Goal: Information Seeking & Learning: Find specific fact

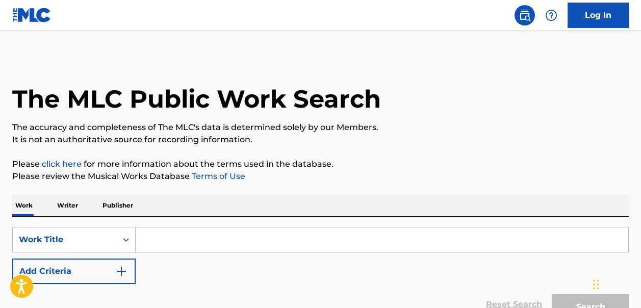
click at [152, 240] on input "Search Form" at bounding box center [382, 239] width 492 height 24
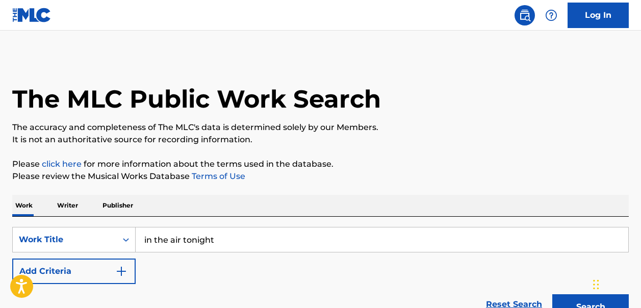
type input "in the air tonight"
click at [122, 269] on img "Search Form" at bounding box center [121, 271] width 12 height 12
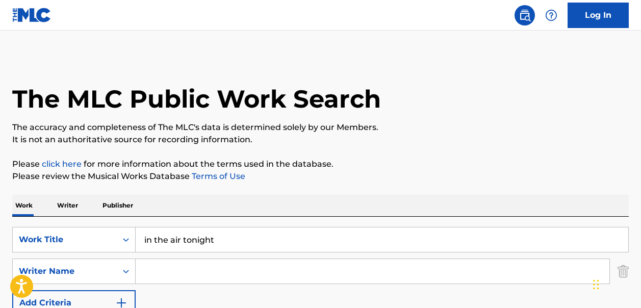
click at [155, 271] on input "Search Form" at bounding box center [373, 271] width 474 height 24
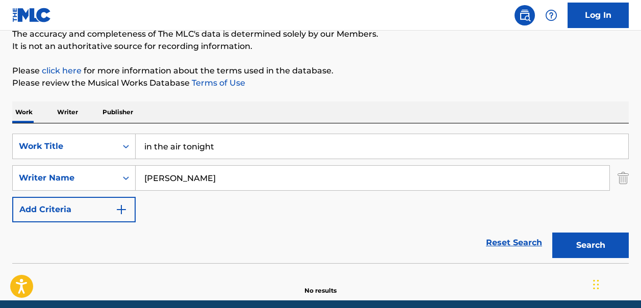
scroll to position [95, 0]
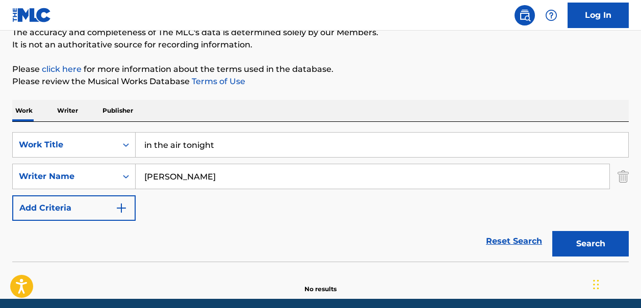
type input "Phil Collins"
click at [575, 243] on button "Search" at bounding box center [590, 243] width 76 height 25
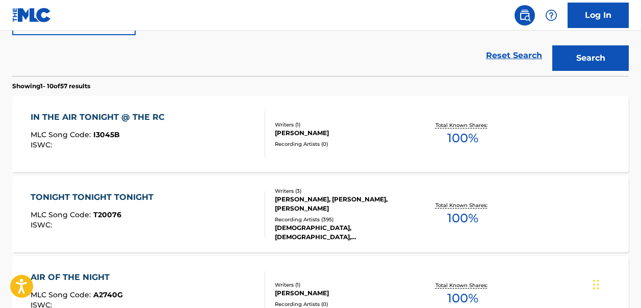
scroll to position [270, 0]
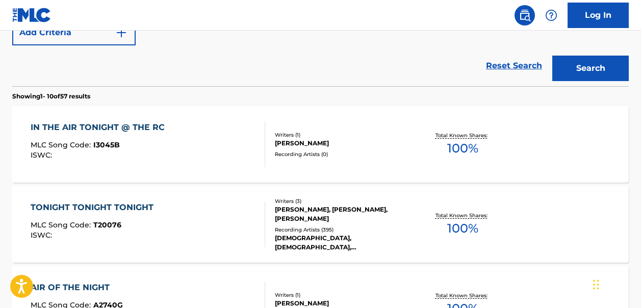
click at [464, 145] on span "100 %" at bounding box center [462, 148] width 31 height 18
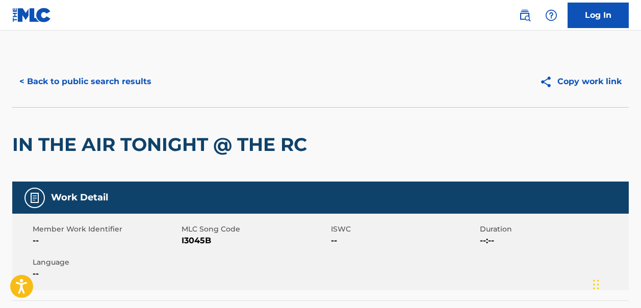
click at [23, 82] on button "< Back to public search results" at bounding box center [85, 81] width 146 height 25
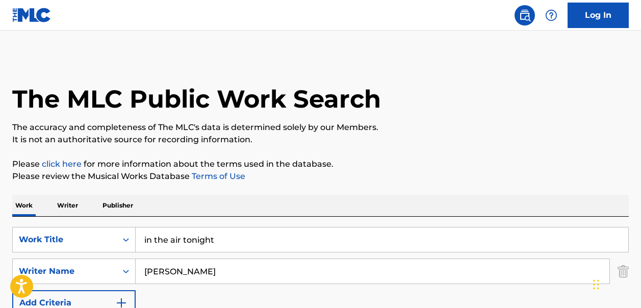
click at [207, 271] on input "Phil Collins" at bounding box center [373, 271] width 474 height 24
type input "P"
type input "Amy Lee"
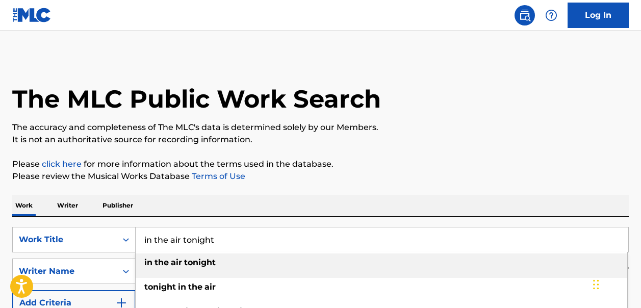
drag, startPoint x: 218, startPoint y: 244, endPoint x: 139, endPoint y: 236, distance: 79.8
click at [139, 236] on input "in the air tonight" at bounding box center [382, 239] width 492 height 24
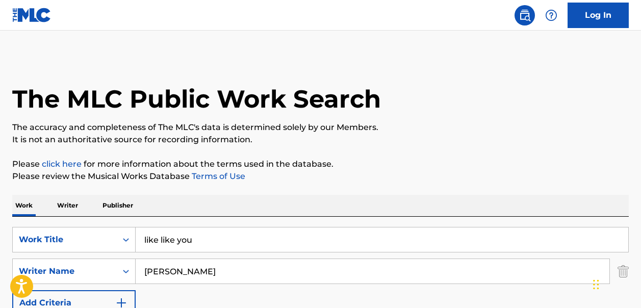
drag, startPoint x: 160, startPoint y: 241, endPoint x: 140, endPoint y: 241, distance: 19.9
click at [140, 241] on input "like like you" at bounding box center [382, 239] width 492 height 24
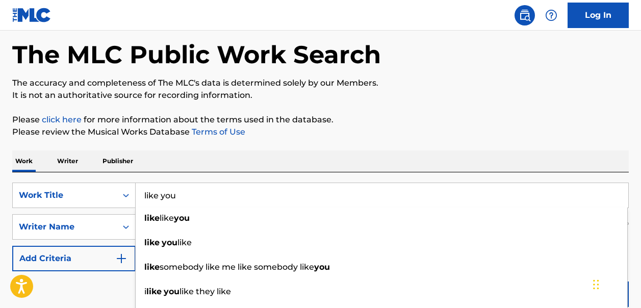
scroll to position [51, 0]
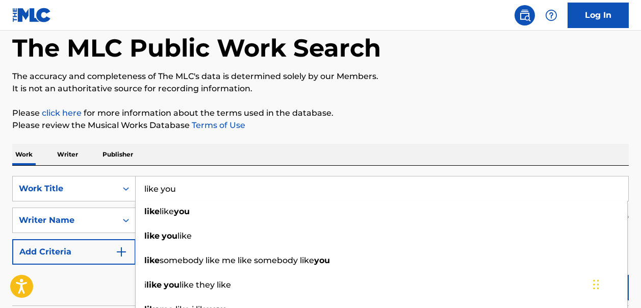
click at [185, 189] on input "like you" at bounding box center [382, 188] width 492 height 24
type input "like you"
click at [552, 275] on button "Search" at bounding box center [590, 287] width 76 height 25
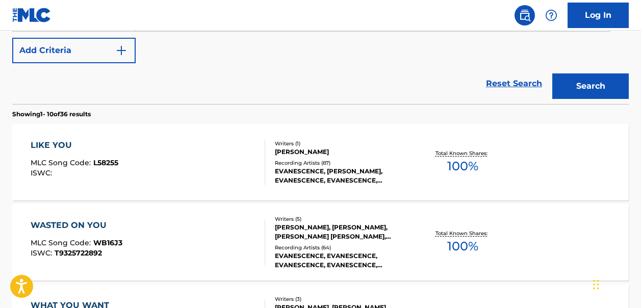
scroll to position [251, 0]
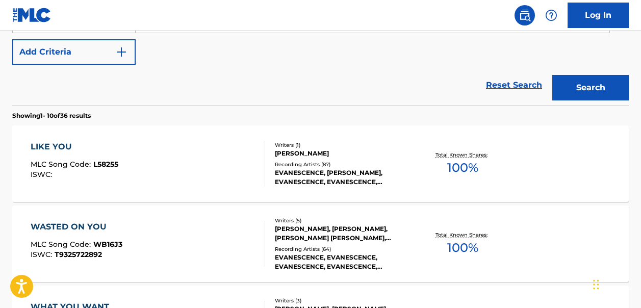
click at [460, 166] on span "100 %" at bounding box center [462, 168] width 31 height 18
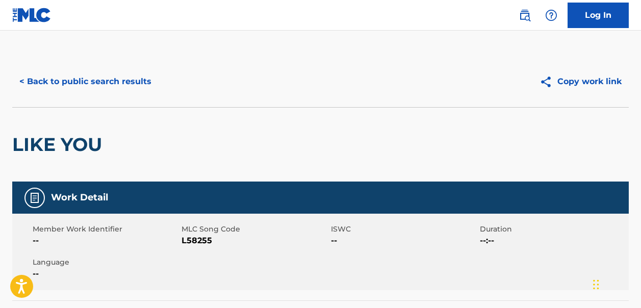
click at [24, 78] on button "< Back to public search results" at bounding box center [85, 81] width 146 height 25
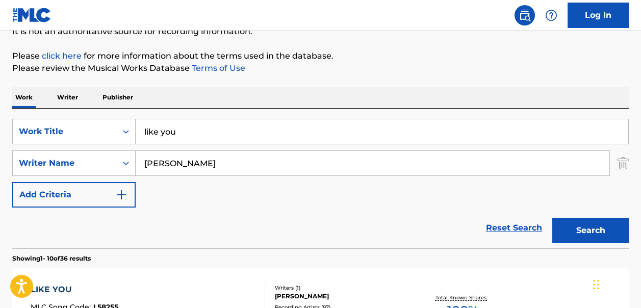
scroll to position [106, 0]
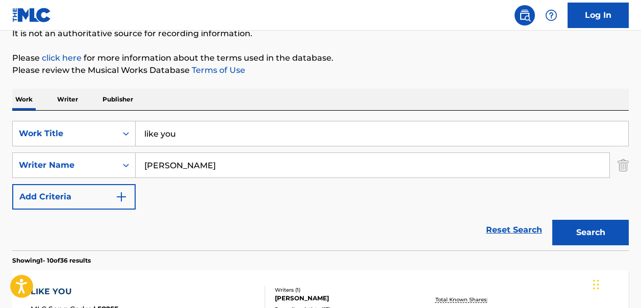
click at [175, 129] on input "like you" at bounding box center [382, 133] width 492 height 24
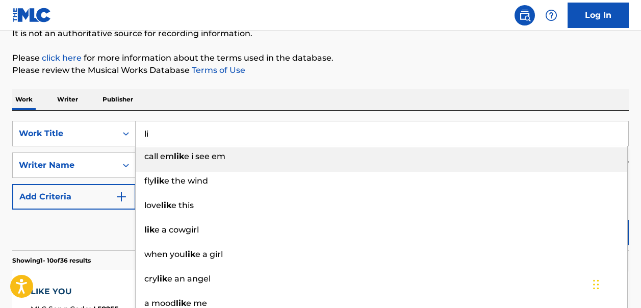
type input "l"
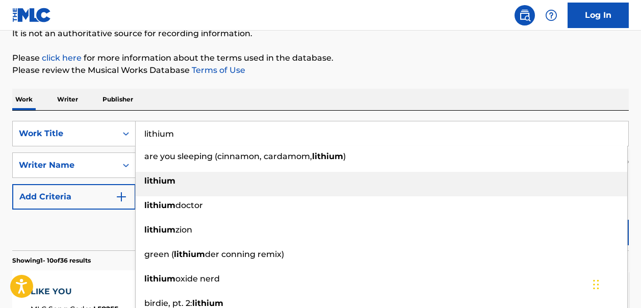
click at [161, 180] on strong "lithium" at bounding box center [159, 181] width 31 height 10
type input "lithium"
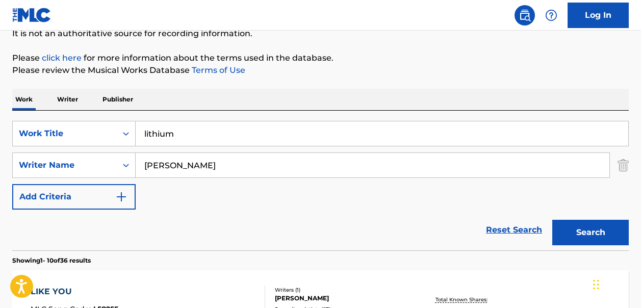
click at [583, 237] on button "Search" at bounding box center [590, 232] width 76 height 25
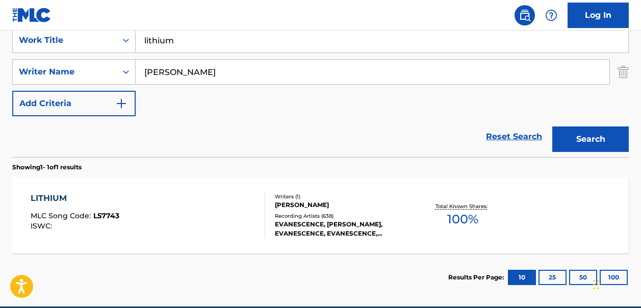
scroll to position [202, 0]
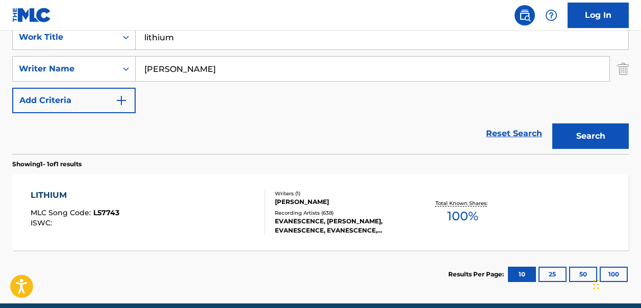
click at [458, 213] on span "100 %" at bounding box center [462, 216] width 31 height 18
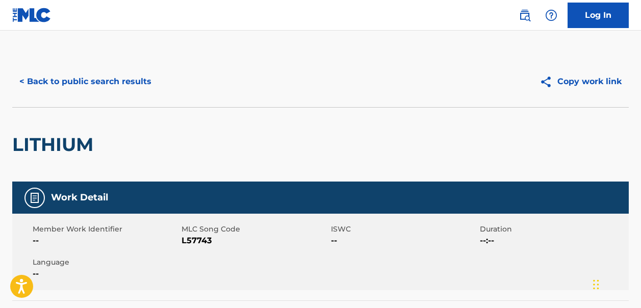
click at [23, 81] on button "< Back to public search results" at bounding box center [85, 81] width 146 height 25
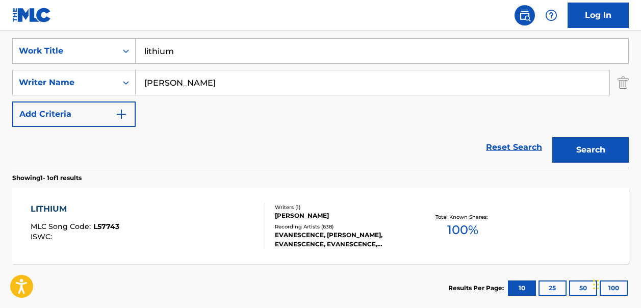
click at [180, 52] on input "lithium" at bounding box center [382, 51] width 492 height 24
type input "l"
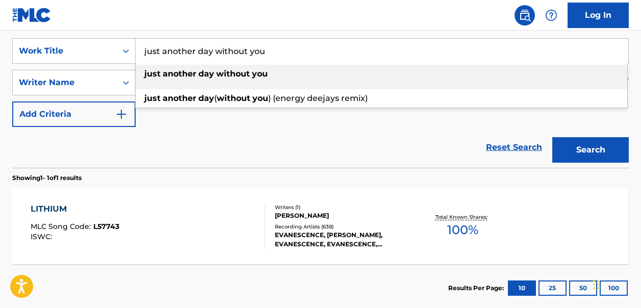
type input "just another day without you"
click at [211, 72] on strong "day" at bounding box center [206, 74] width 16 height 10
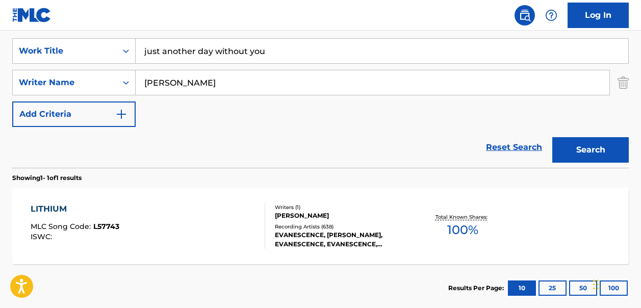
click at [190, 86] on input "Amy Lee" at bounding box center [373, 82] width 474 height 24
type input "A"
click at [585, 144] on button "Search" at bounding box center [590, 149] width 76 height 25
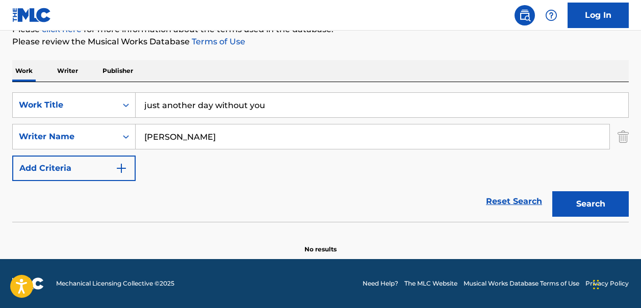
scroll to position [135, 0]
click at [157, 139] on input "John secada" at bounding box center [373, 136] width 474 height 24
type input "Jon secada"
click at [585, 195] on button "Search" at bounding box center [590, 203] width 76 height 25
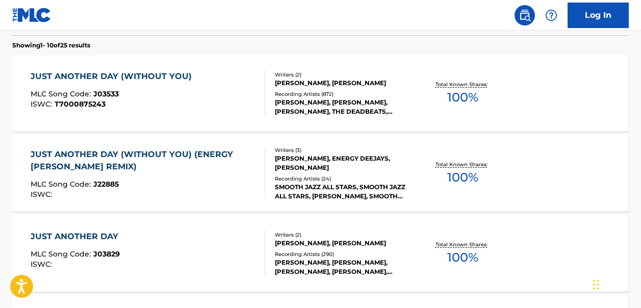
scroll to position [320, 0]
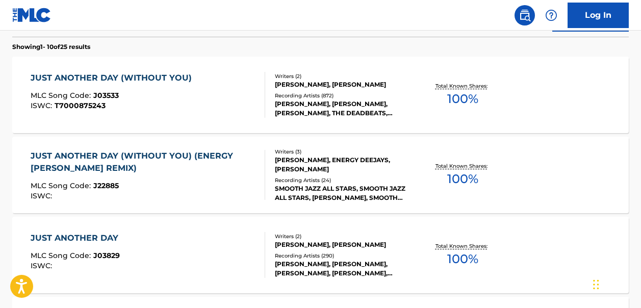
click at [464, 96] on span "100 %" at bounding box center [462, 99] width 31 height 18
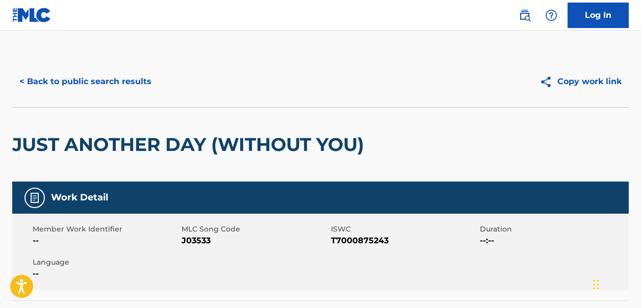
click at [24, 81] on button "< Back to public search results" at bounding box center [85, 81] width 146 height 25
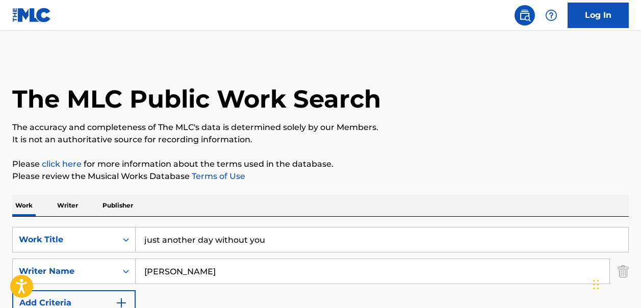
click at [271, 240] on input "just another day without you" at bounding box center [382, 239] width 492 height 24
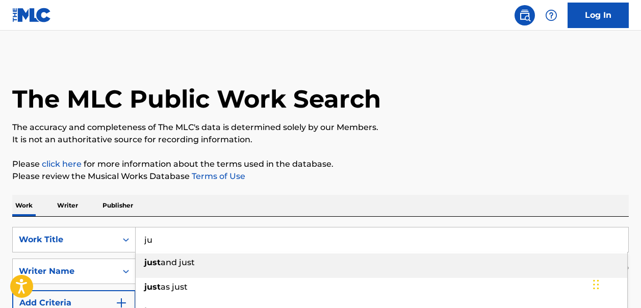
type input "j"
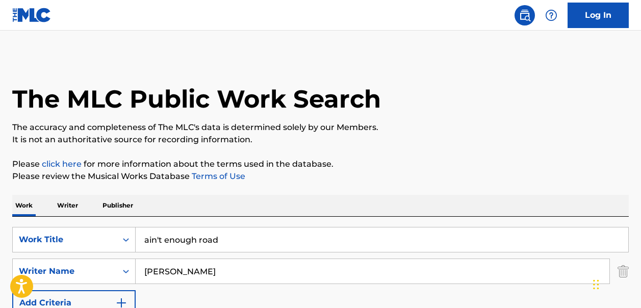
type input "ain't enough road"
drag, startPoint x: 195, startPoint y: 272, endPoint x: 143, endPoint y: 272, distance: 52.0
click at [143, 272] on input "Jon secada" at bounding box center [373, 271] width 474 height 24
click at [175, 275] on input "Search Form" at bounding box center [373, 271] width 474 height 24
paste input "Ashley Gorley"
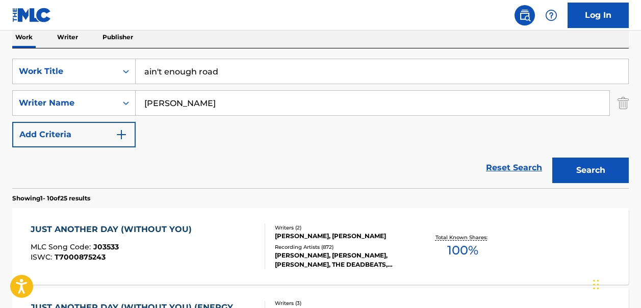
type input "Ashley Gorley"
click at [587, 173] on button "Search" at bounding box center [590, 169] width 76 height 25
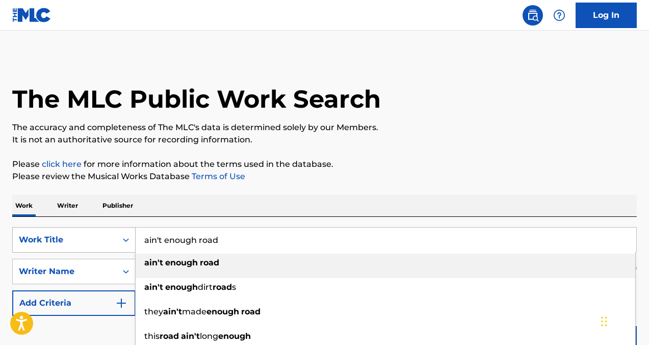
drag, startPoint x: 226, startPoint y: 240, endPoint x: 132, endPoint y: 239, distance: 94.8
click at [132, 239] on div "SearchWithCriteriac17dc5a7-1ff3-451e-8191-05c54d7807f6 Work Title ain't enough …" at bounding box center [324, 239] width 624 height 25
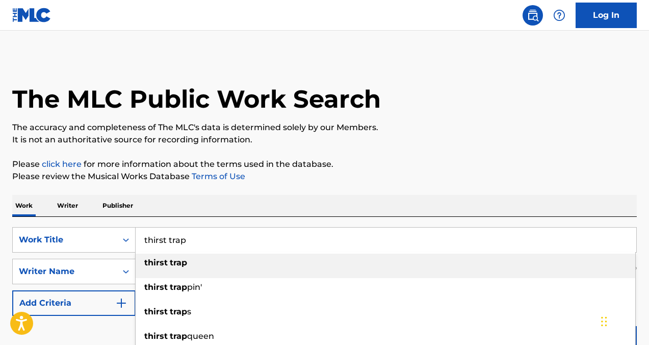
type input "thirst trap"
click at [170, 260] on strong "trap" at bounding box center [178, 262] width 17 height 10
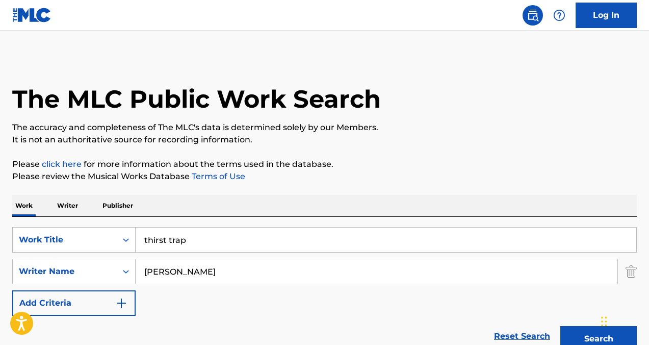
drag, startPoint x: 206, startPoint y: 271, endPoint x: 140, endPoint y: 270, distance: 65.8
click at [140, 270] on input "Ashley Gorley" at bounding box center [377, 271] width 482 height 24
click at [584, 307] on button "Search" at bounding box center [598, 338] width 76 height 25
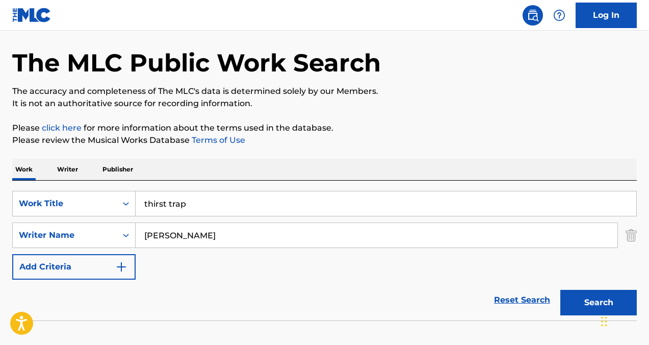
scroll to position [10, 0]
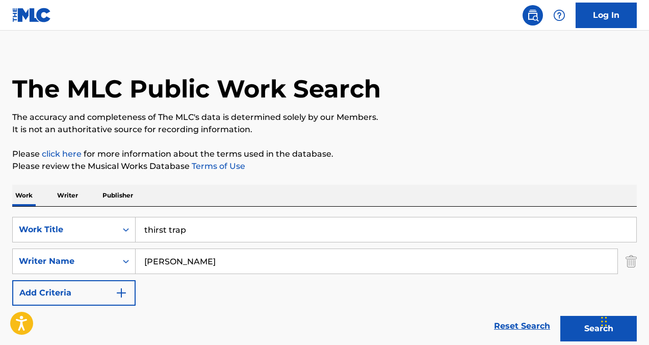
click at [148, 265] on input "audrey hobert" at bounding box center [377, 261] width 482 height 24
type input "Audrey Hobert"
click at [567, 307] on button "Search" at bounding box center [598, 327] width 76 height 25
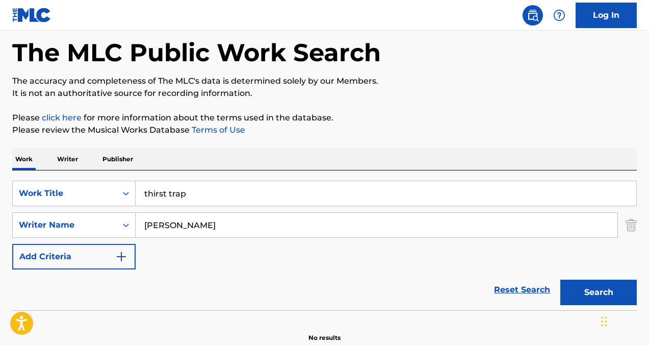
scroll to position [30, 0]
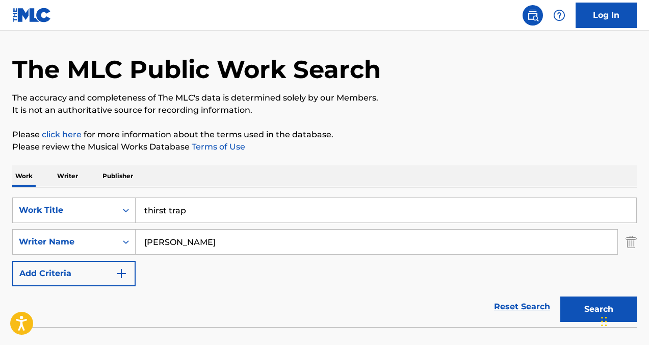
click at [520, 306] on link "Reset Search" at bounding box center [522, 306] width 66 height 22
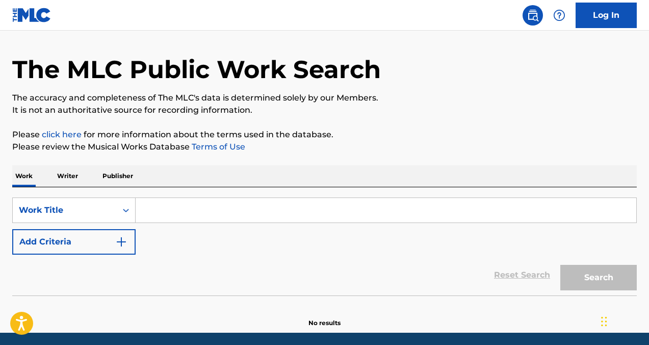
click at [148, 212] on input "Search Form" at bounding box center [386, 210] width 501 height 24
click at [120, 240] on img "Search Form" at bounding box center [121, 241] width 12 height 12
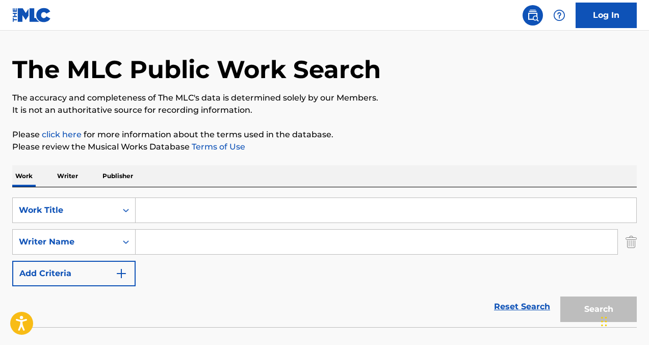
click at [154, 243] on input "Search Form" at bounding box center [377, 241] width 482 height 24
paste input "https://open.spotify.com/playlist/37i9dQZF1DX4JAvHpjipBk"
type input "https://open.spotify.com/playlist/37i9dQZF1DX4JAvHpjipBk"
drag, startPoint x: 388, startPoint y: 241, endPoint x: 41, endPoint y: 238, distance: 347.6
click at [41, 238] on div "SearchWithCriteria47b640ea-d298-4d7d-8ac6-54047bcc1fcf Writer Name https://open…" at bounding box center [324, 241] width 624 height 25
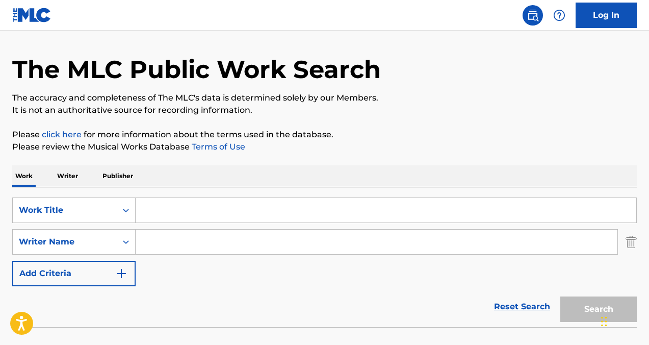
click at [157, 207] on input "Search Form" at bounding box center [386, 210] width 501 height 24
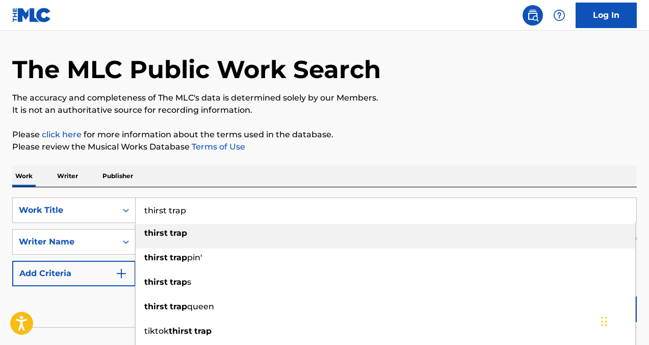
type input "thirst trap"
click at [179, 231] on strong "trap" at bounding box center [178, 233] width 17 height 10
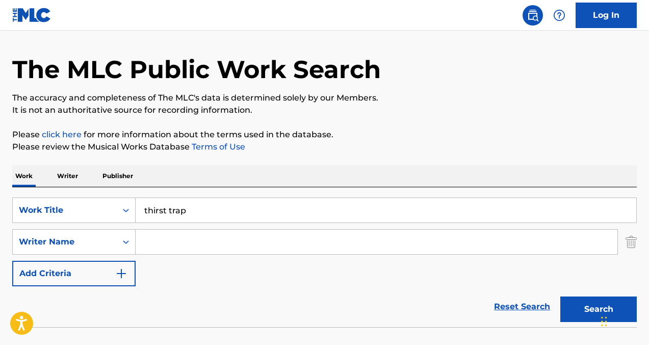
click at [174, 246] on input "Search Form" at bounding box center [377, 241] width 482 height 24
type input "audrey hobert"
click at [578, 307] on button "Search" at bounding box center [598, 308] width 76 height 25
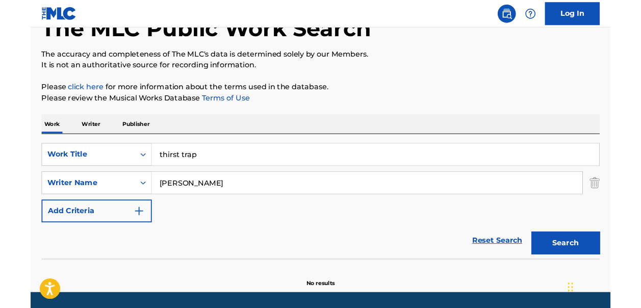
scroll to position [0, 0]
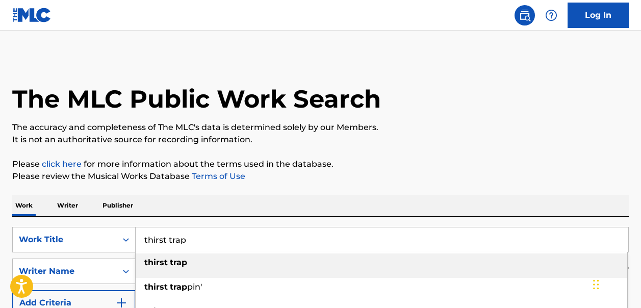
drag, startPoint x: 191, startPoint y: 242, endPoint x: 142, endPoint y: 243, distance: 49.4
click at [142, 243] on input "thirst trap" at bounding box center [382, 239] width 492 height 24
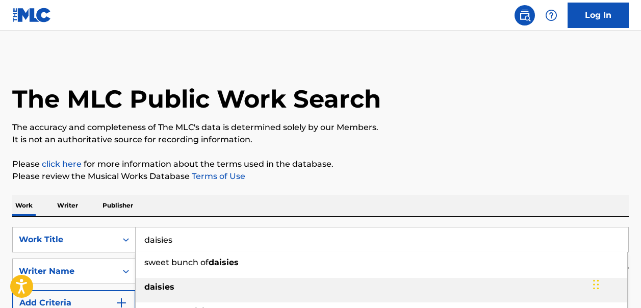
click at [170, 285] on strong "daisies" at bounding box center [159, 287] width 30 height 10
type input "daisies"
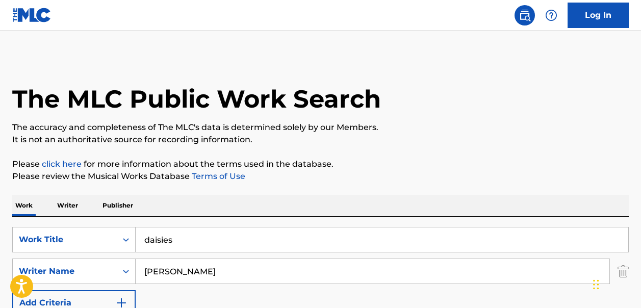
drag, startPoint x: 209, startPoint y: 273, endPoint x: 137, endPoint y: 273, distance: 72.9
click at [137, 273] on input "audrey hobert" at bounding box center [373, 271] width 474 height 24
click at [170, 266] on input "Search Form" at bounding box center [373, 271] width 474 height 24
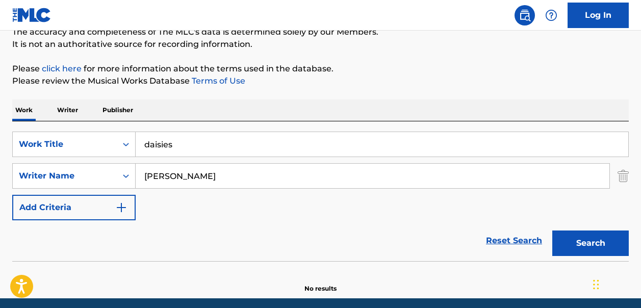
scroll to position [98, 0]
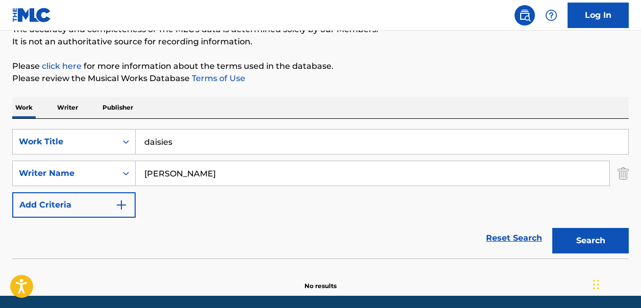
type input "carter lang"
click at [589, 242] on button "Search" at bounding box center [590, 240] width 76 height 25
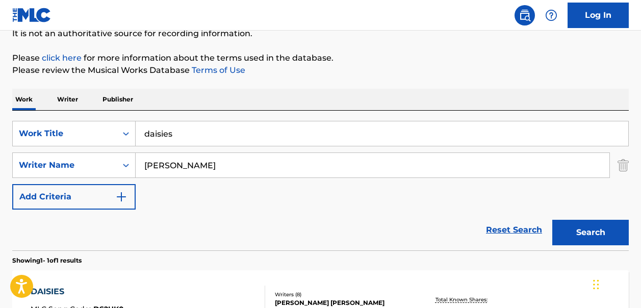
scroll to position [106, 0]
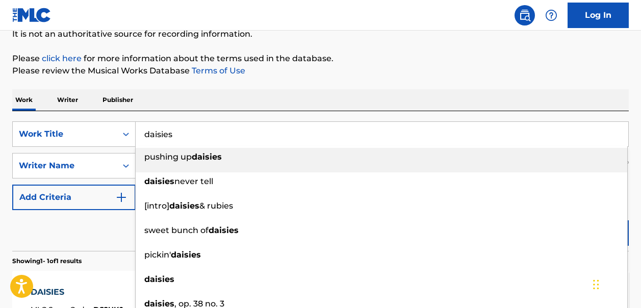
drag, startPoint x: 178, startPoint y: 135, endPoint x: 142, endPoint y: 135, distance: 36.2
click at [142, 135] on input "daisies" at bounding box center [382, 134] width 492 height 24
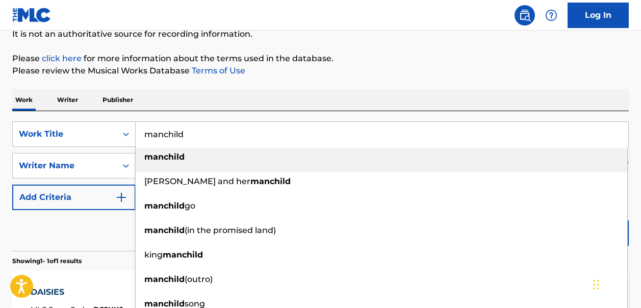
type input "manchild"
click at [168, 160] on strong "manchild" at bounding box center [164, 157] width 40 height 10
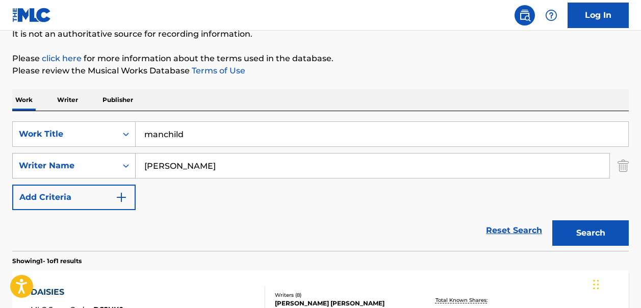
drag, startPoint x: 194, startPoint y: 166, endPoint x: 133, endPoint y: 165, distance: 61.2
click at [133, 165] on div "SearchWithCriteria47b640ea-d298-4d7d-8ac6-54047bcc1fcf Writer Name carter lang" at bounding box center [320, 165] width 616 height 25
type input "sabrina carpenter"
click at [585, 227] on button "Search" at bounding box center [590, 232] width 76 height 25
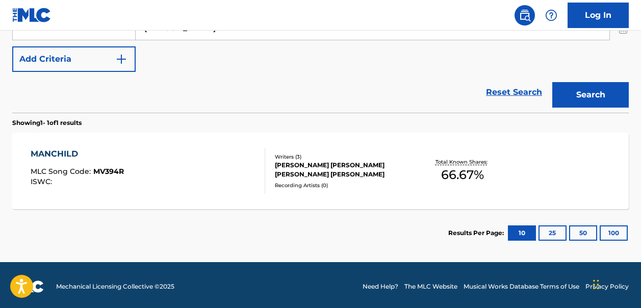
scroll to position [247, 0]
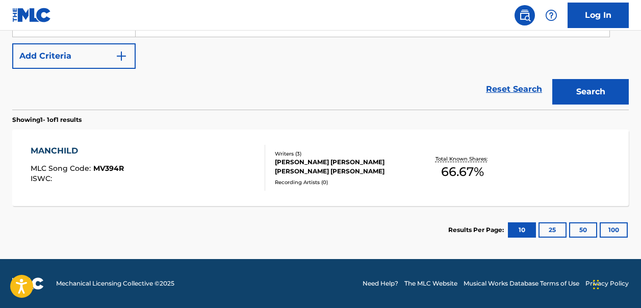
click at [516, 90] on link "Reset Search" at bounding box center [514, 89] width 66 height 22
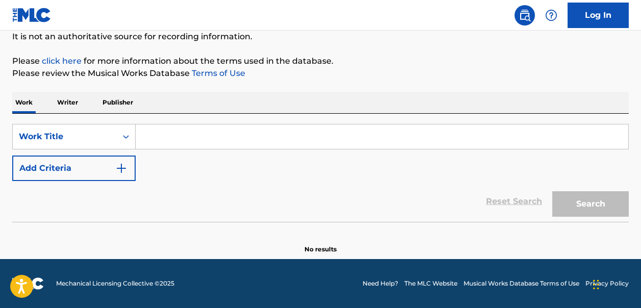
click at [153, 138] on input "Search Form" at bounding box center [382, 136] width 492 height 24
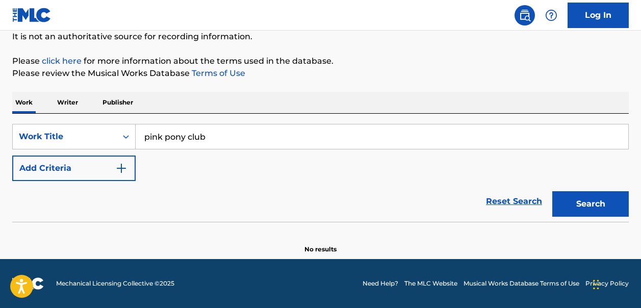
type input "pink pony club"
click at [121, 166] on img "Search Form" at bounding box center [121, 168] width 12 height 12
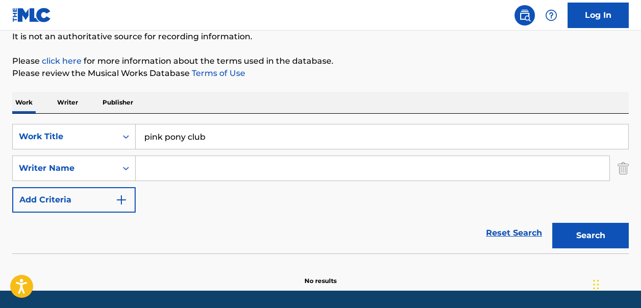
click at [167, 166] on input "Search Form" at bounding box center [373, 168] width 474 height 24
type input "daniel nigro"
click at [587, 236] on button "Search" at bounding box center [590, 235] width 76 height 25
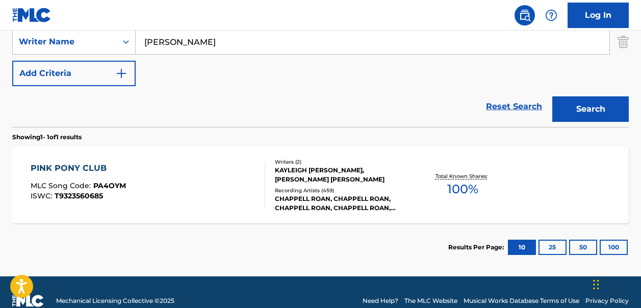
scroll to position [230, 0]
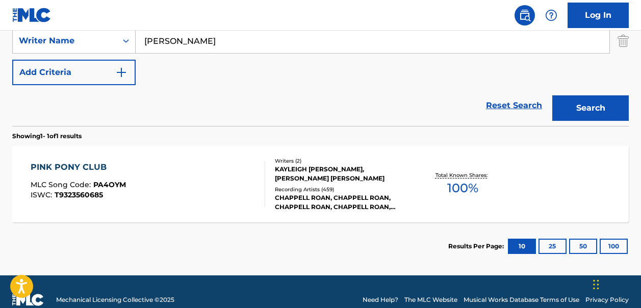
click at [463, 188] on span "100 %" at bounding box center [462, 188] width 31 height 18
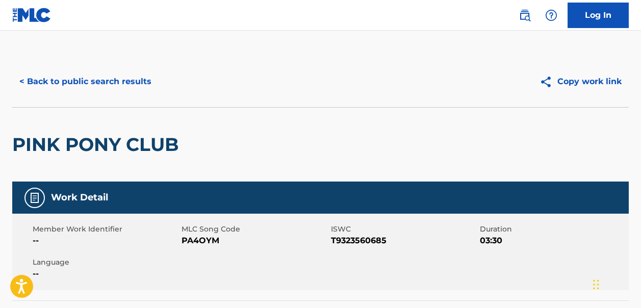
click at [50, 77] on button "< Back to public search results" at bounding box center [85, 81] width 146 height 25
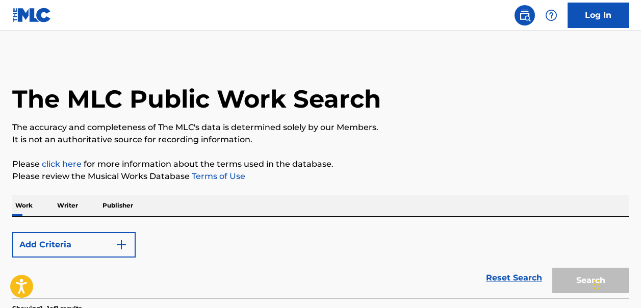
scroll to position [189, 0]
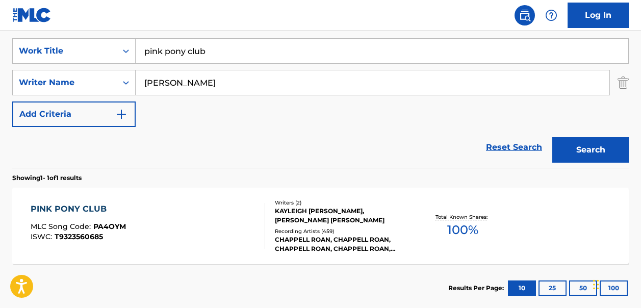
click at [494, 147] on link "Reset Search" at bounding box center [514, 147] width 66 height 22
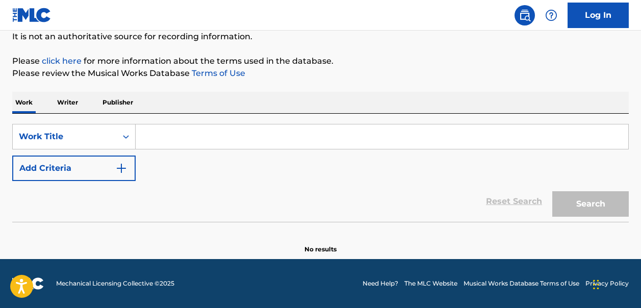
scroll to position [103, 0]
click at [151, 136] on input "Search Form" at bounding box center [382, 136] width 492 height 24
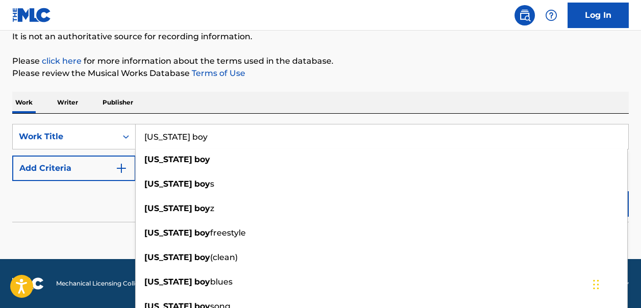
type input "florida boy"
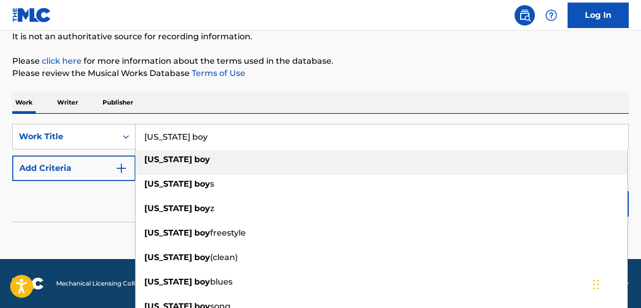
click at [194, 160] on strong "boy" at bounding box center [202, 159] width 16 height 10
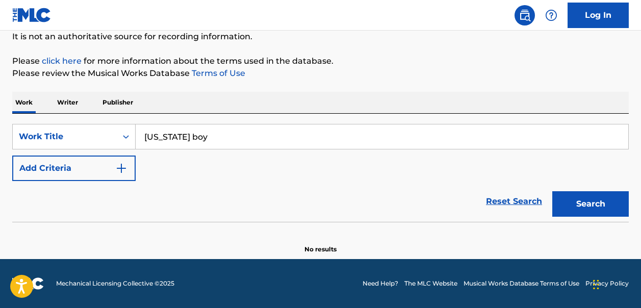
click at [121, 164] on img "Search Form" at bounding box center [121, 168] width 12 height 12
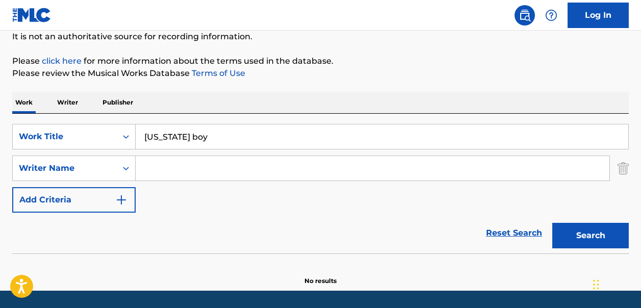
click at [157, 167] on input "Search Form" at bounding box center [373, 168] width 474 height 24
type input "xavier dotson"
click at [602, 233] on button "Search" at bounding box center [590, 235] width 76 height 25
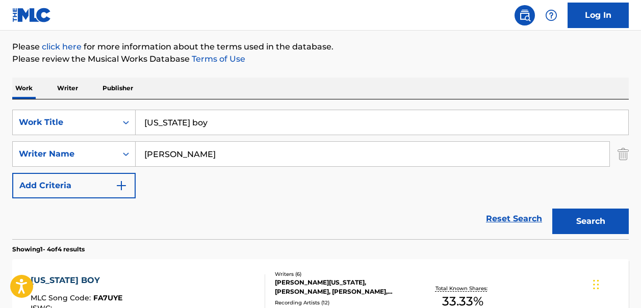
scroll to position [0, 0]
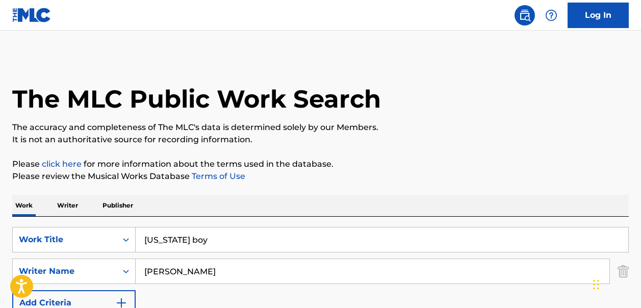
click at [197, 242] on input "florida boy" at bounding box center [382, 239] width 492 height 24
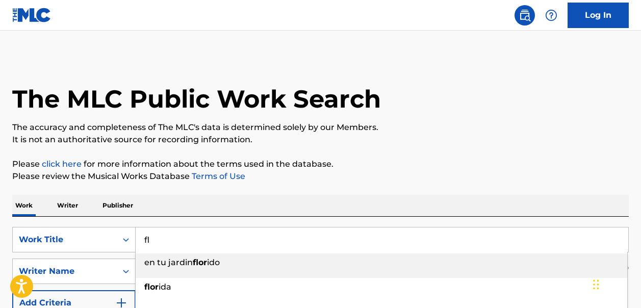
type input "f"
type input "sapphire"
click at [165, 264] on strong "sapphire" at bounding box center [163, 262] width 38 height 10
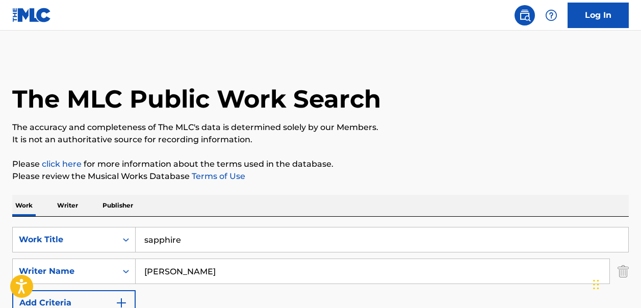
drag, startPoint x: 200, startPoint y: 274, endPoint x: 135, endPoint y: 274, distance: 65.2
click at [136, 274] on input "xavier dotson" at bounding box center [373, 271] width 474 height 24
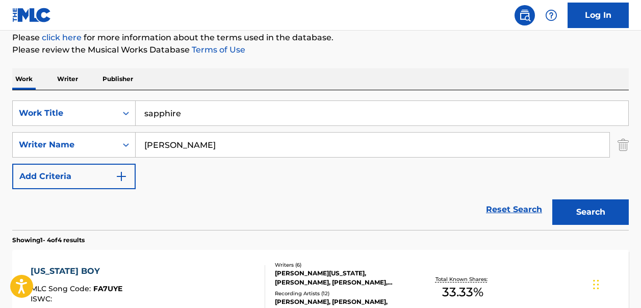
scroll to position [129, 0]
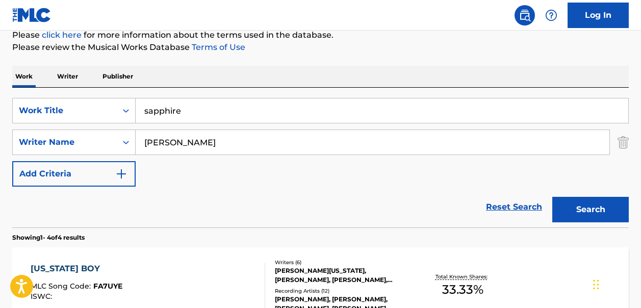
type input "ed sheeran"
click at [598, 206] on button "Search" at bounding box center [590, 209] width 76 height 25
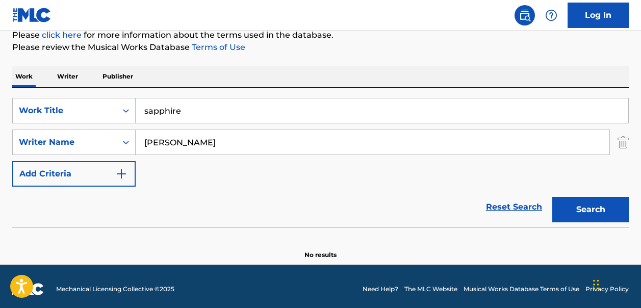
drag, startPoint x: 198, startPoint y: 140, endPoint x: 146, endPoint y: 131, distance: 53.3
click at [146, 131] on input "ed sheeran" at bounding box center [373, 142] width 474 height 24
click at [588, 205] on button "Search" at bounding box center [590, 209] width 76 height 25
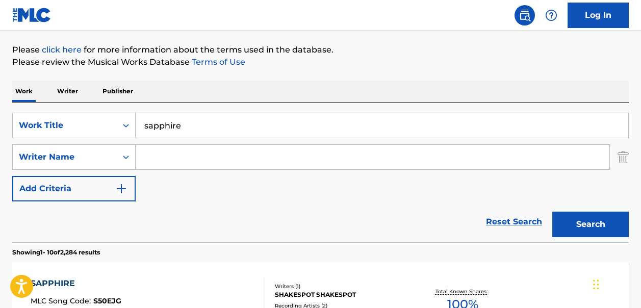
scroll to position [113, 0]
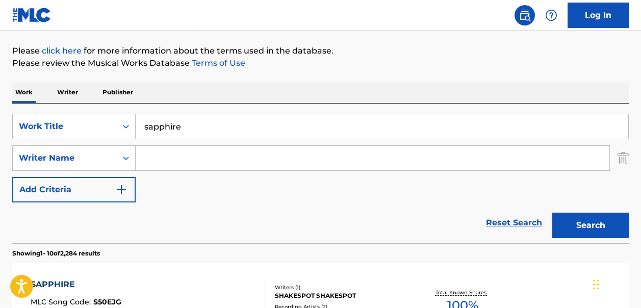
click at [169, 160] on input "Search Form" at bounding box center [373, 158] width 474 height 24
type input "Ed Sheeran"
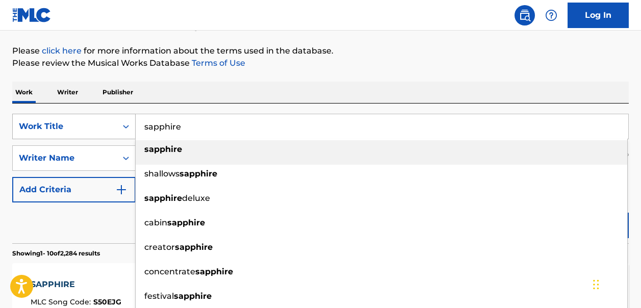
drag, startPoint x: 186, startPoint y: 122, endPoint x: 133, endPoint y: 126, distance: 53.6
click at [133, 126] on div "SearchWithCriteriac17dc5a7-1ff3-451e-8191-05c54d7807f6 Work Title sapphire sapp…" at bounding box center [320, 126] width 616 height 25
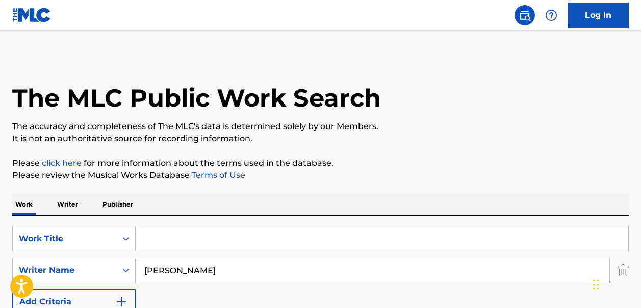
scroll to position [0, 0]
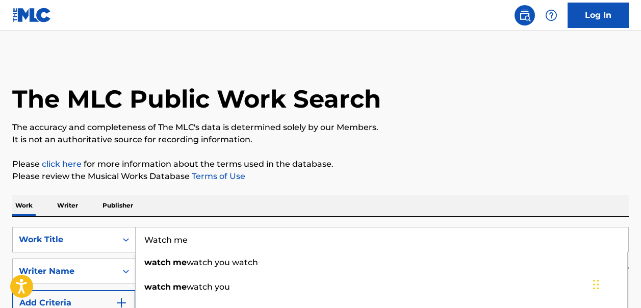
type input "Watch me"
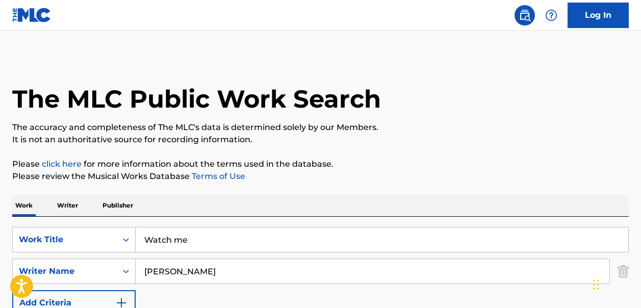
drag, startPoint x: 199, startPoint y: 270, endPoint x: 143, endPoint y: 271, distance: 56.6
click at [143, 271] on input "Ed Sheeran" at bounding box center [373, 271] width 474 height 24
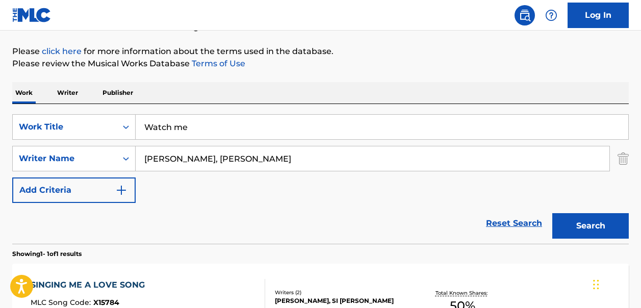
scroll to position [119, 0]
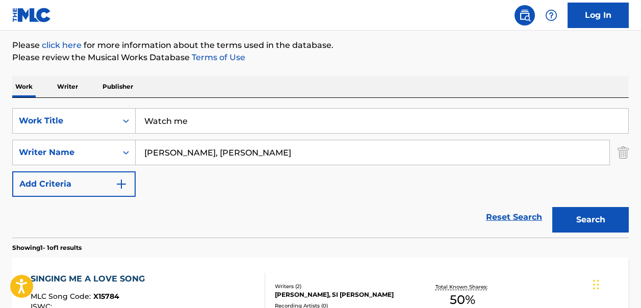
type input "Joseph Bruce, Joseph Utsler"
click at [594, 221] on button "Search" at bounding box center [590, 219] width 76 height 25
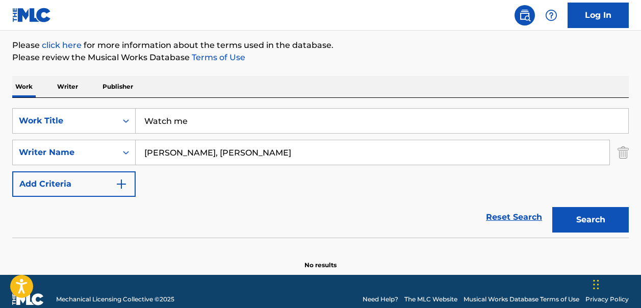
drag, startPoint x: 265, startPoint y: 151, endPoint x: 142, endPoint y: 154, distance: 122.9
click at [142, 154] on input "Joseph Bruce, Joseph Utsler" at bounding box center [373, 152] width 474 height 24
click at [193, 150] on input "Insane Clow Posse" at bounding box center [373, 152] width 474 height 24
type input "Insane Clown Posse"
click at [552, 207] on button "Search" at bounding box center [590, 219] width 76 height 25
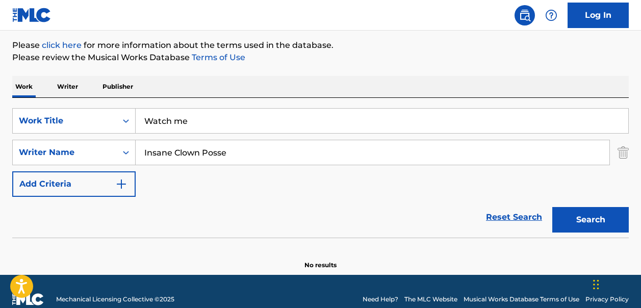
drag, startPoint x: 231, startPoint y: 155, endPoint x: 139, endPoint y: 153, distance: 91.8
click at [139, 153] on input "Insane Clown Posse" at bounding box center [373, 152] width 474 height 24
click at [584, 219] on button "Search" at bounding box center [590, 219] width 76 height 25
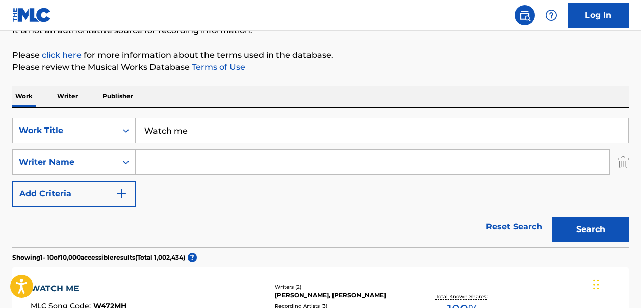
scroll to position [0, 0]
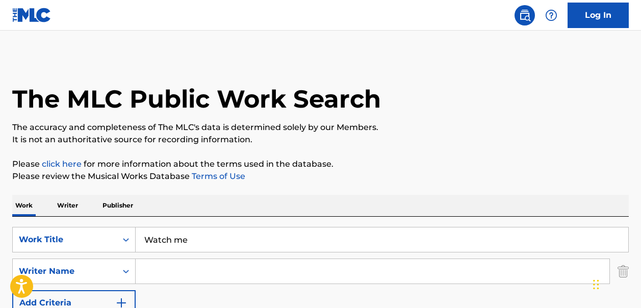
click at [208, 238] on input "Watch me" at bounding box center [382, 239] width 492 height 24
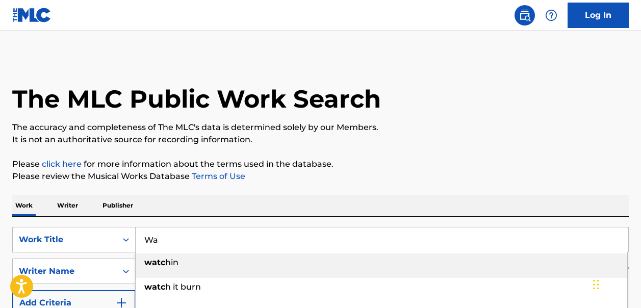
type input "W"
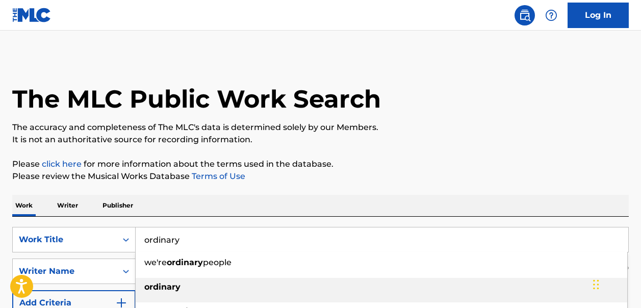
type input "ordinary"
click at [171, 287] on strong "ordinary" at bounding box center [162, 287] width 36 height 10
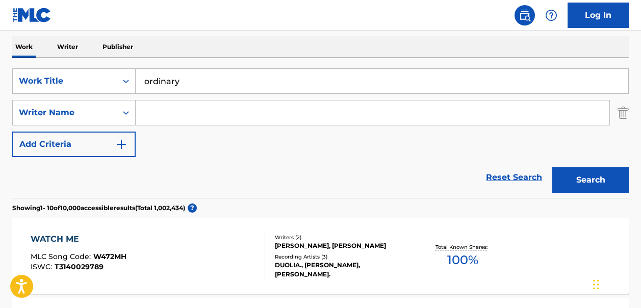
scroll to position [160, 0]
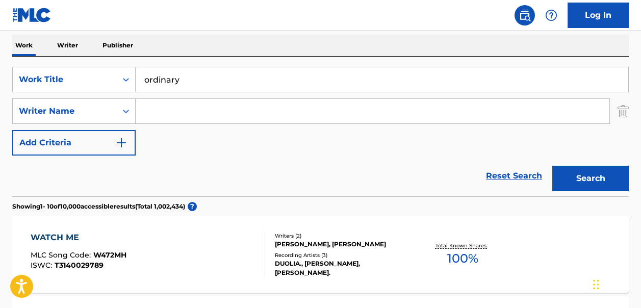
click at [594, 177] on button "Search" at bounding box center [590, 178] width 76 height 25
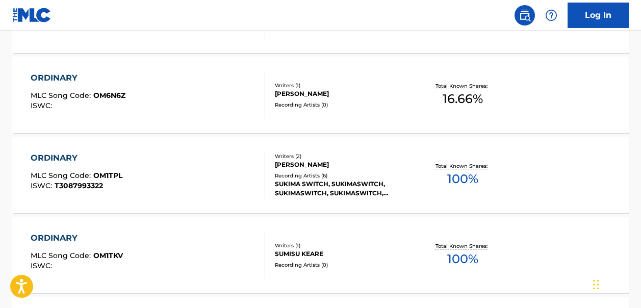
scroll to position [398, 0]
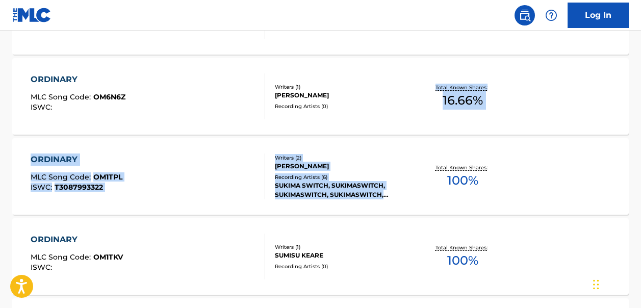
drag, startPoint x: 640, startPoint y: 159, endPoint x: 638, endPoint y: 78, distance: 81.1
click at [638, 78] on div "The MLC Public Work Search The accuracy and completeness of The MLC's data is d…" at bounding box center [320, 242] width 641 height 1169
click at [608, 80] on div "ORDINARY MLC Song Code : OM6N6Z ISWC : Writers ( 1 ) DALVIN SEWELL Recording Ar…" at bounding box center [320, 96] width 616 height 76
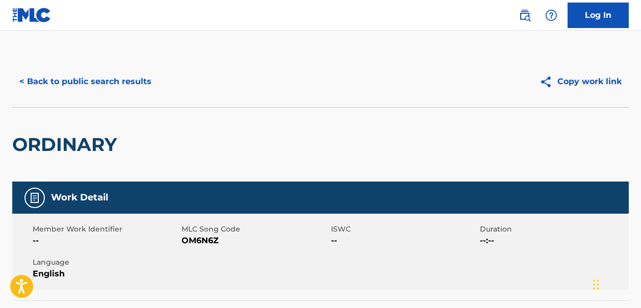
click at [33, 83] on button "< Back to public search results" at bounding box center [85, 81] width 146 height 25
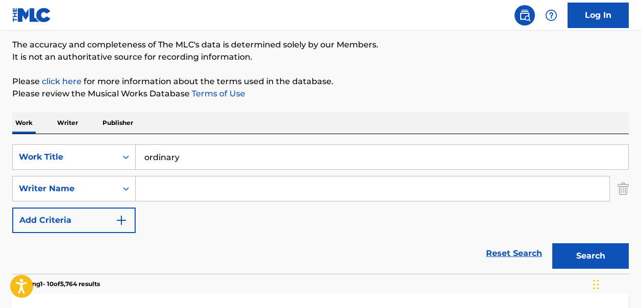
scroll to position [81, 0]
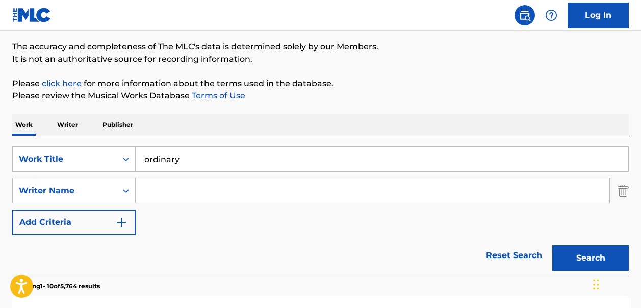
click at [186, 157] on input "ordinary" at bounding box center [382, 159] width 492 height 24
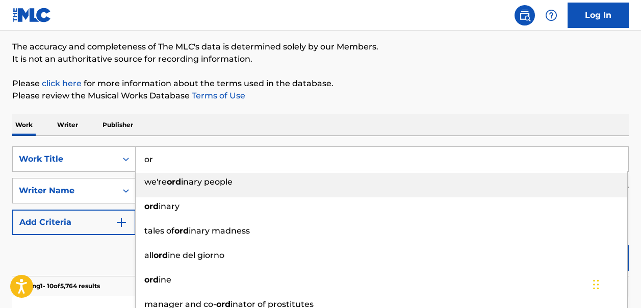
type input "o"
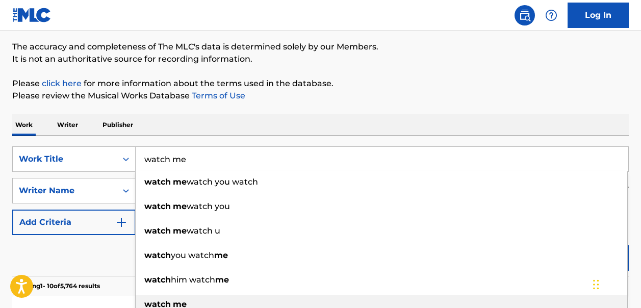
type input "watch me"
click at [171, 303] on span "Search Form" at bounding box center [172, 304] width 2 height 10
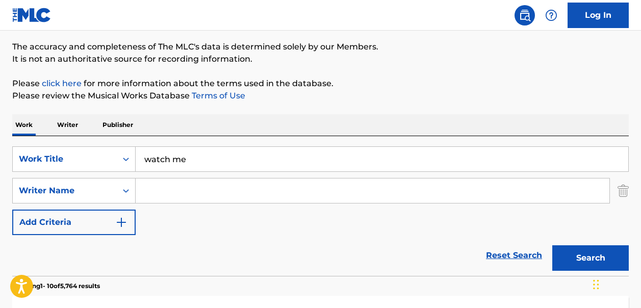
click at [170, 194] on input "Search Form" at bounding box center [373, 190] width 474 height 24
type input "joseph bruce"
click at [552, 245] on button "Search" at bounding box center [590, 257] width 76 height 25
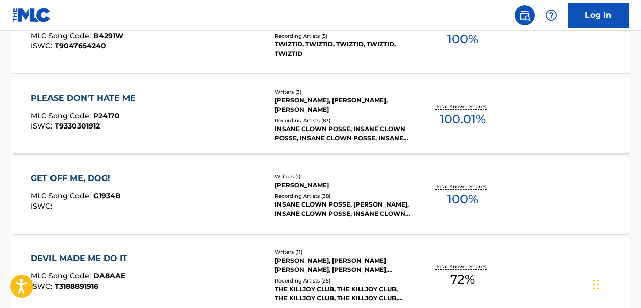
scroll to position [857, 0]
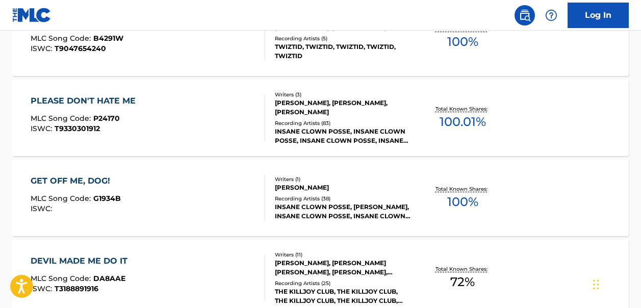
click at [458, 195] on span "100 %" at bounding box center [462, 202] width 31 height 18
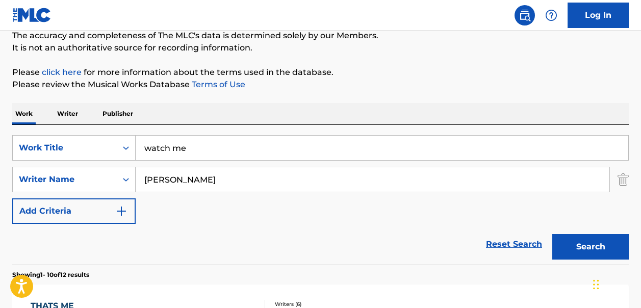
scroll to position [43, 0]
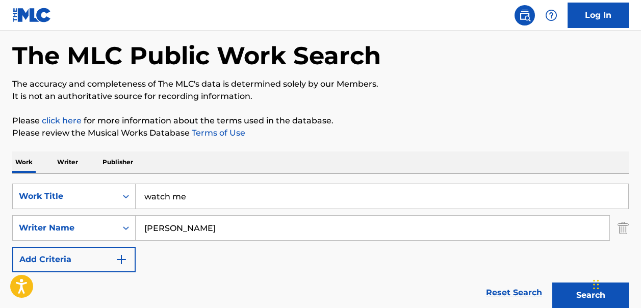
click at [203, 231] on input "joseph bruce" at bounding box center [373, 228] width 474 height 24
type input "j"
click at [552, 282] on button "Search" at bounding box center [590, 294] width 76 height 25
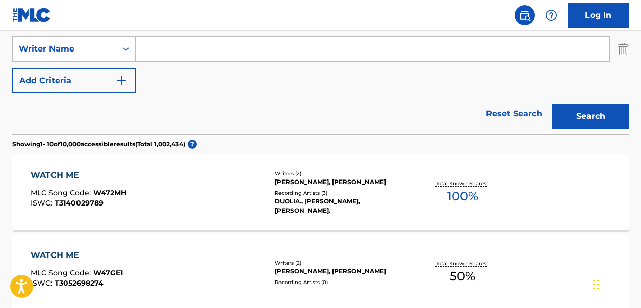
scroll to position [229, 0]
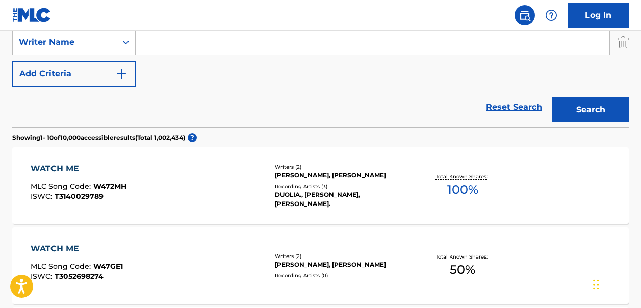
click at [520, 103] on link "Reset Search" at bounding box center [514, 107] width 66 height 22
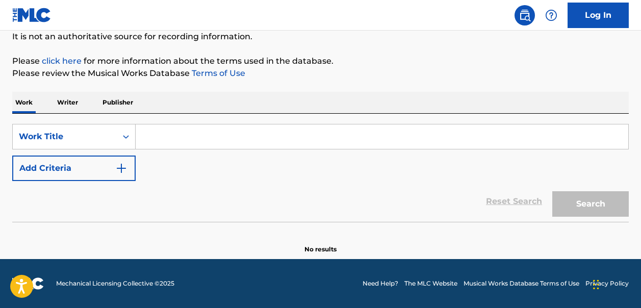
scroll to position [103, 0]
click at [147, 138] on input "Search Form" at bounding box center [382, 136] width 492 height 24
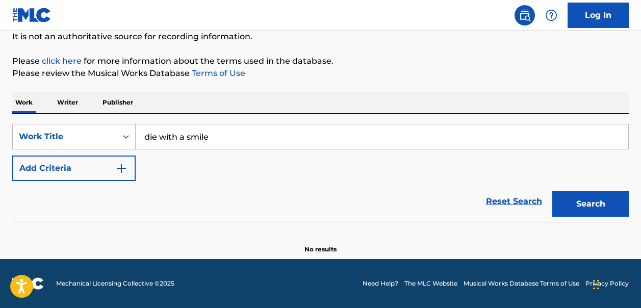
type input "die with a smile"
click at [121, 166] on img "Search Form" at bounding box center [121, 168] width 12 height 12
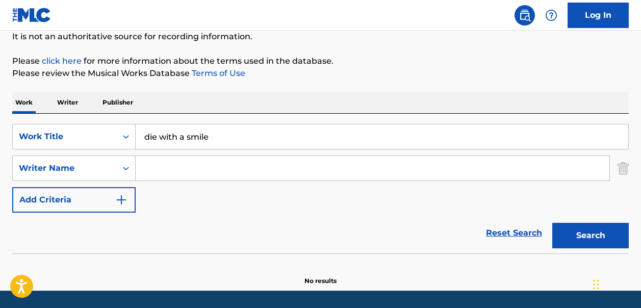
click at [160, 167] on input "Search Form" at bounding box center [373, 168] width 474 height 24
type input "Andrew Watt"
click at [595, 241] on button "Search" at bounding box center [590, 235] width 76 height 25
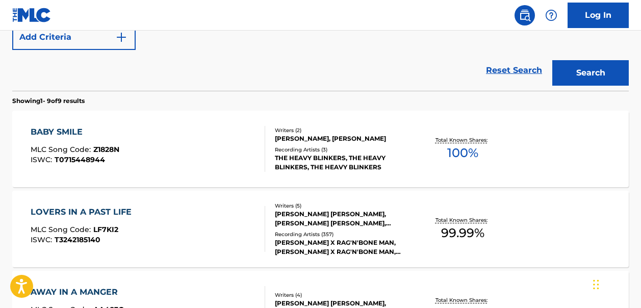
scroll to position [0, 0]
